Goal: Information Seeking & Learning: Compare options

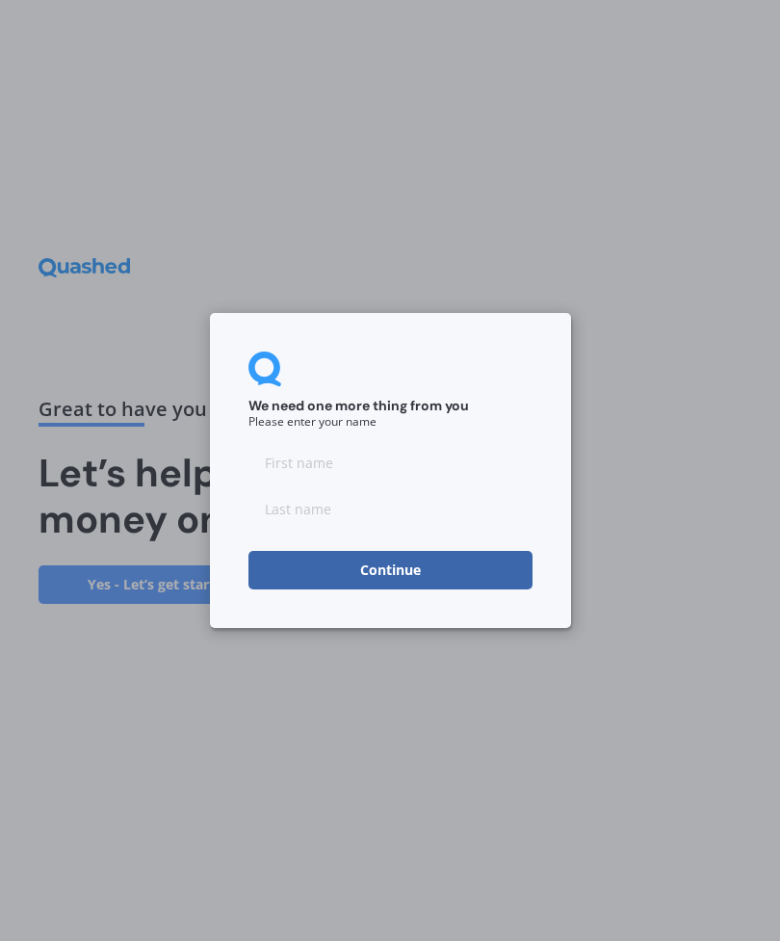
click at [337, 459] on input at bounding box center [390, 462] width 284 height 39
type input "[PERSON_NAME]"
click at [292, 511] on input at bounding box center [390, 508] width 284 height 39
type input "Poy"
click at [434, 565] on button "Continue" at bounding box center [390, 570] width 284 height 39
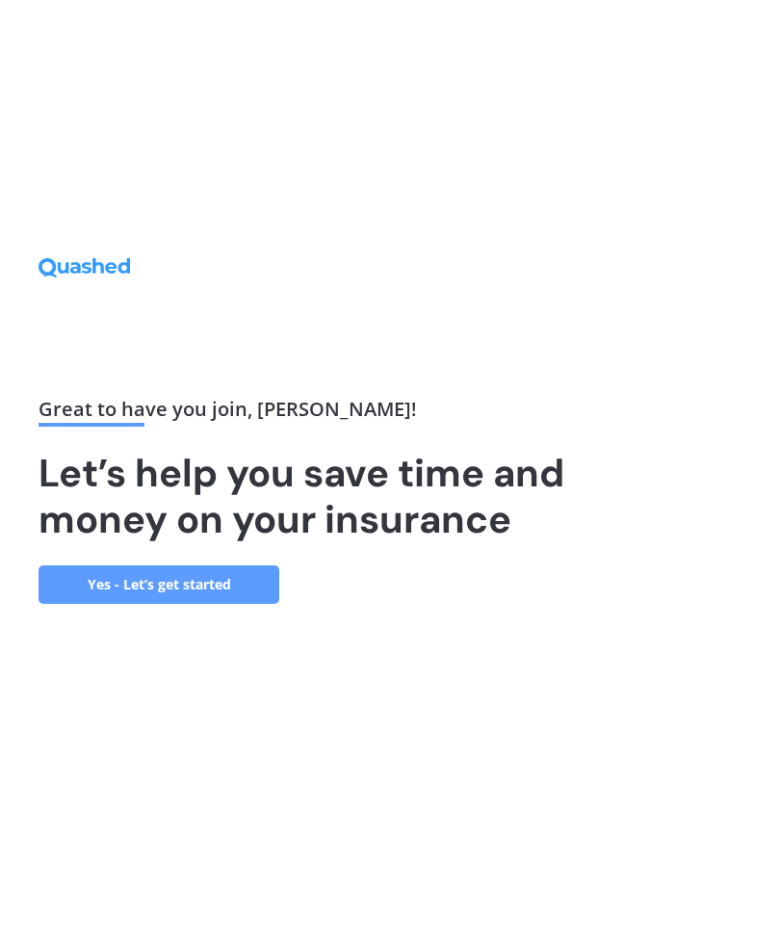
click at [218, 604] on link "Yes - Let’s get started" at bounding box center [159, 584] width 241 height 39
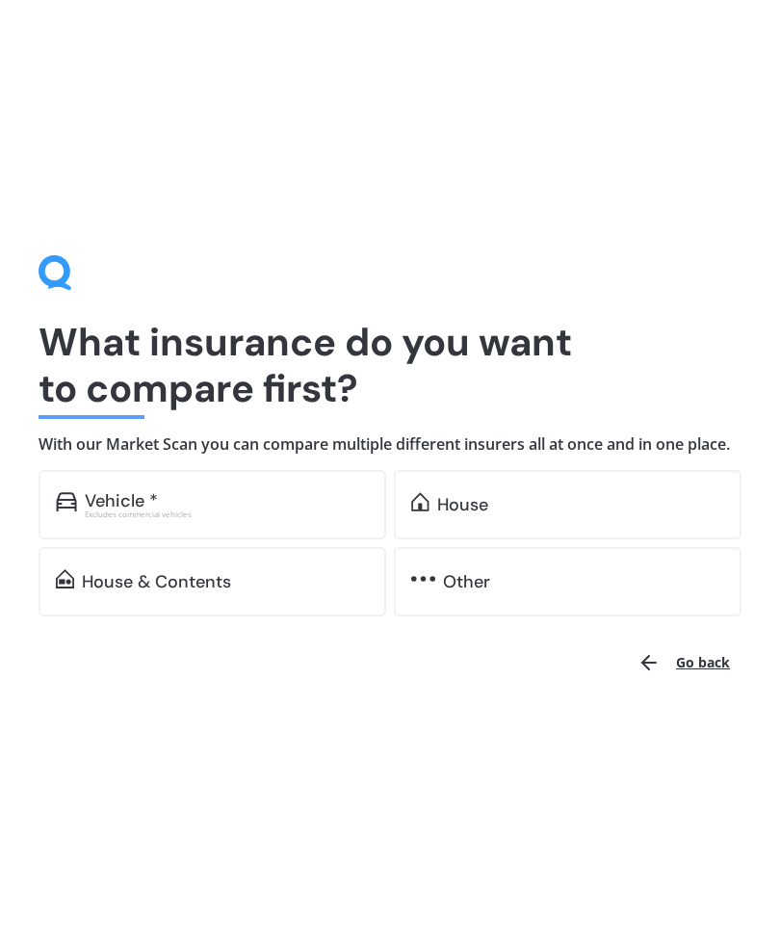
click at [482, 513] on div "House" at bounding box center [462, 504] width 51 height 19
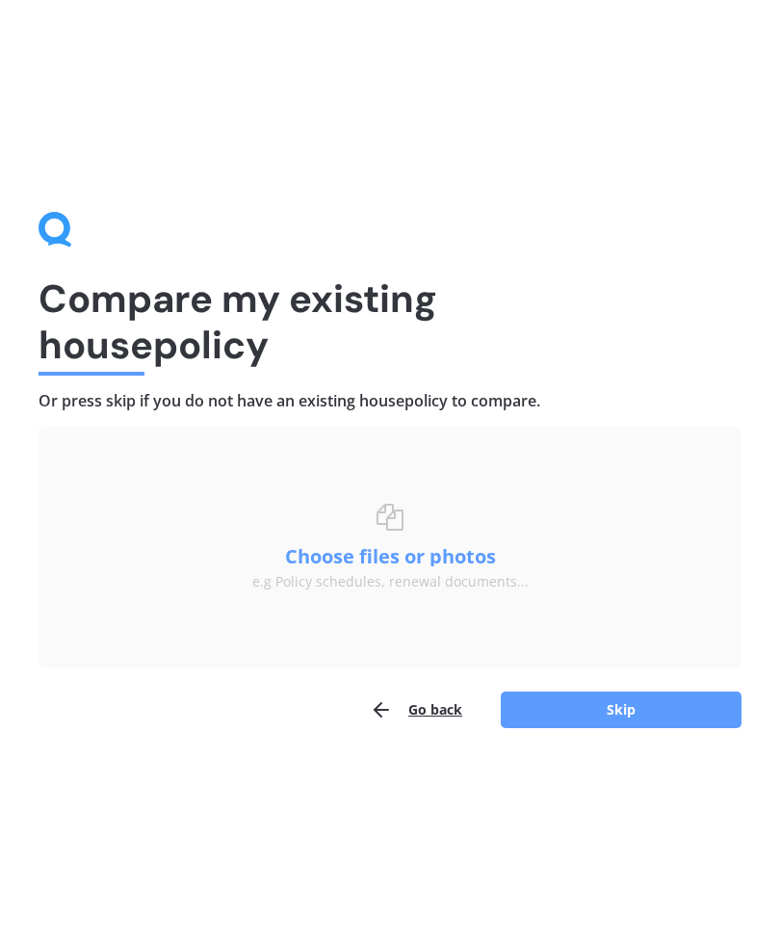
click at [622, 715] on button "Skip" at bounding box center [621, 709] width 241 height 37
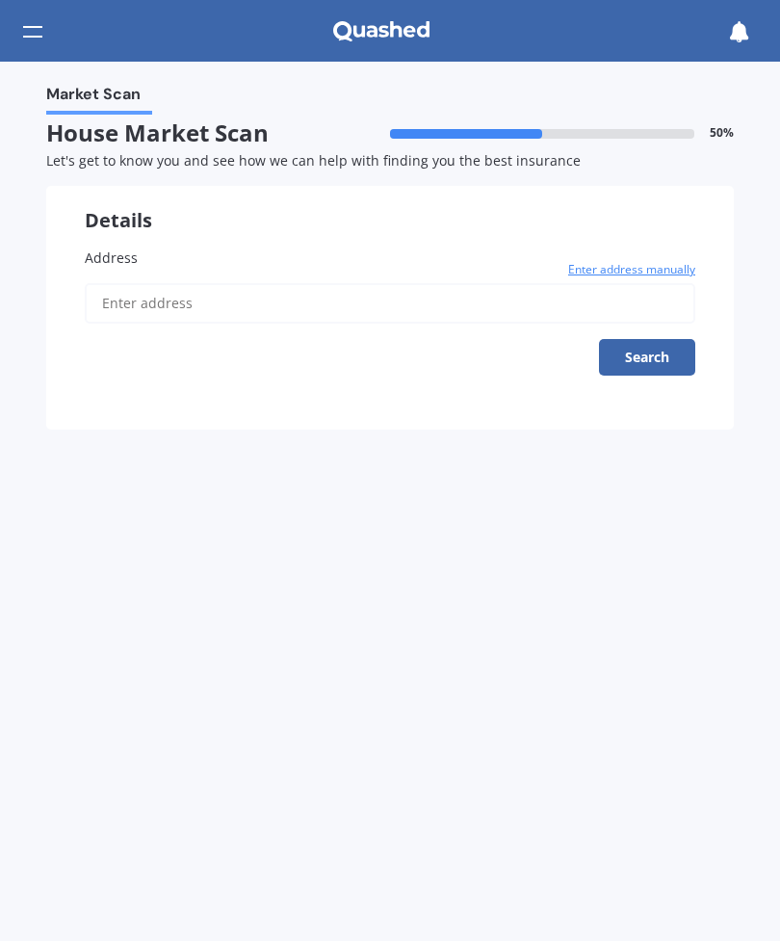
click at [167, 252] on label "Address" at bounding box center [390, 258] width 611 height 20
click at [167, 283] on input "Address" at bounding box center [390, 303] width 611 height 40
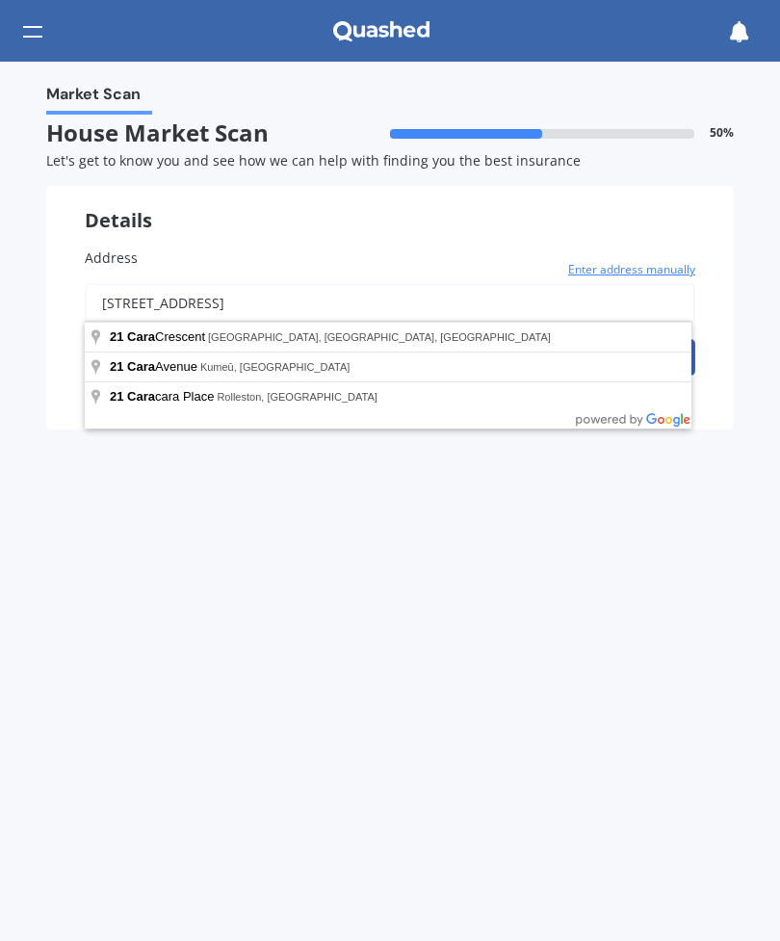
type input "[STREET_ADDRESS]"
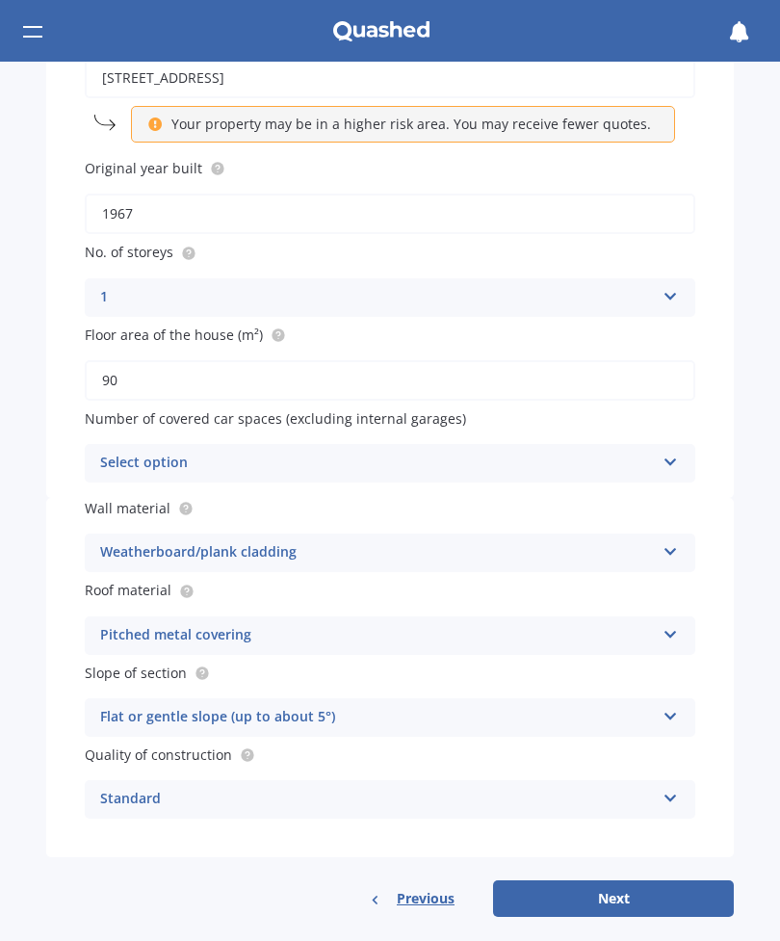
scroll to position [224, 0]
click at [33, 34] on div at bounding box center [32, 31] width 19 height 37
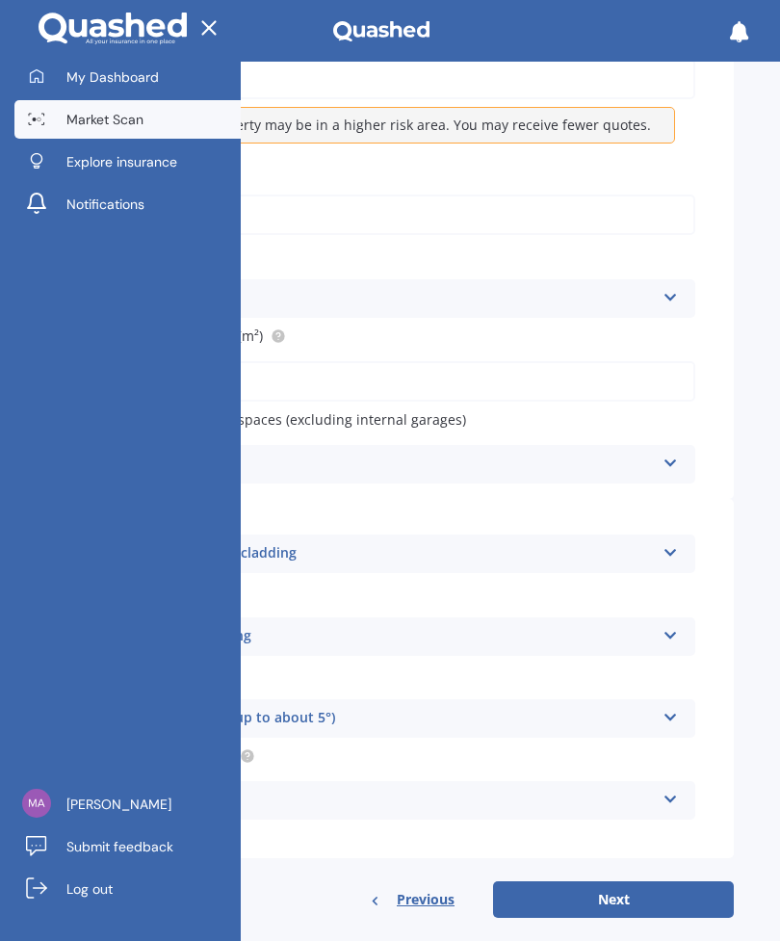
click at [89, 870] on link "Log out" at bounding box center [127, 889] width 226 height 39
